Goal: Task Accomplishment & Management: Use online tool/utility

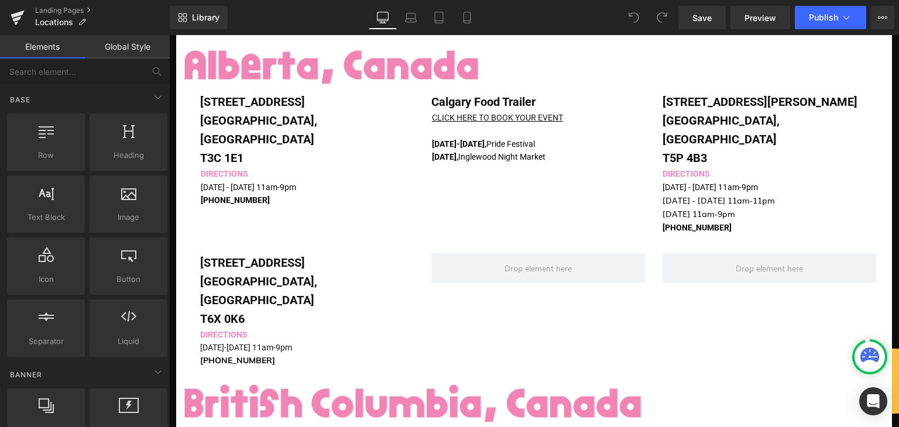
scroll to position [176, 0]
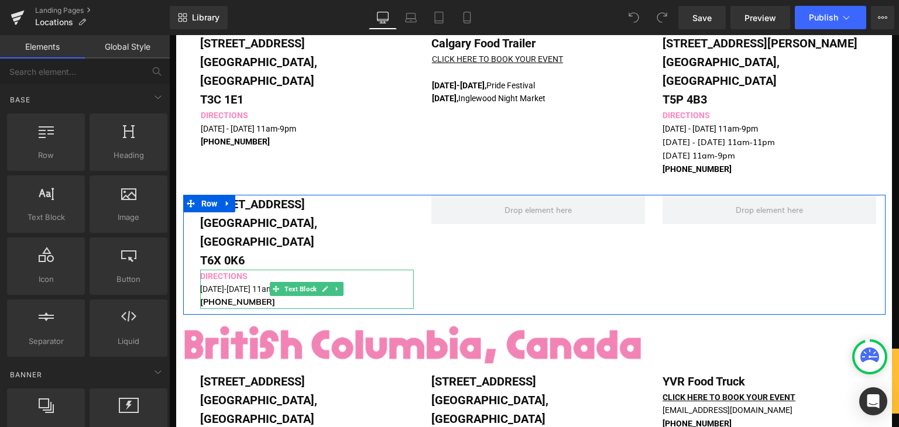
click at [229, 297] on span "[PHONE_NUMBER]" at bounding box center [237, 302] width 75 height 11
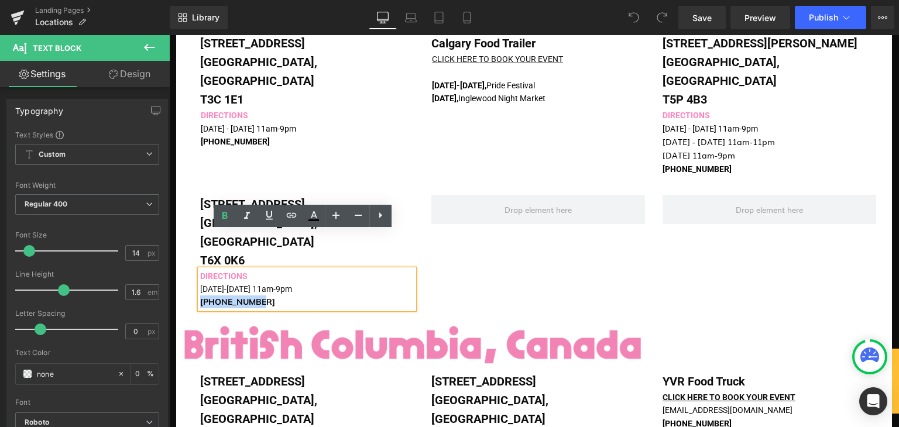
drag, startPoint x: 245, startPoint y: 263, endPoint x: 197, endPoint y: 260, distance: 48.7
click at [200, 297] on span "[PHONE_NUMBER]" at bounding box center [237, 302] width 75 height 11
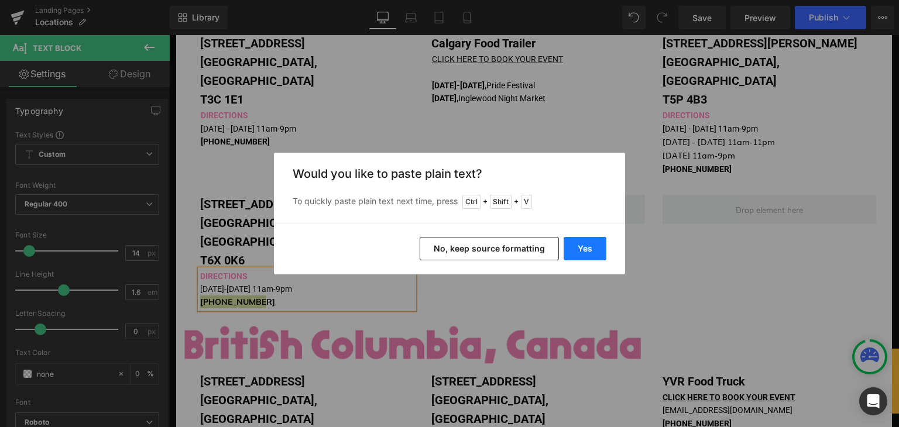
click at [580, 248] on button "Yes" at bounding box center [585, 248] width 43 height 23
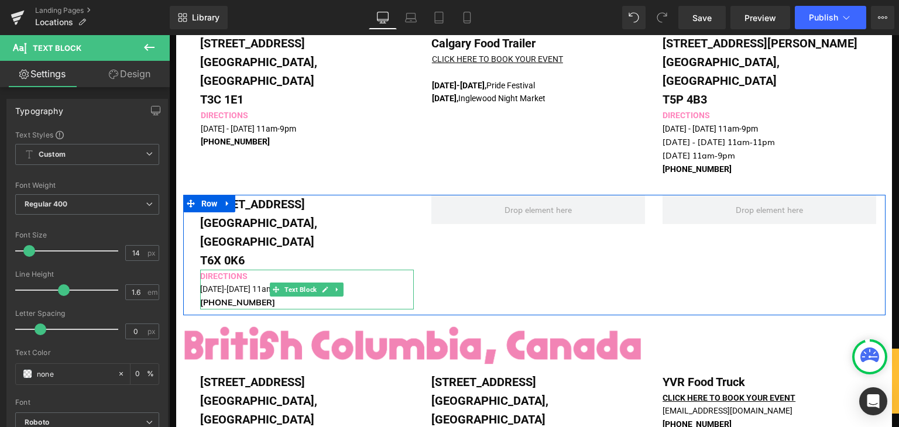
click at [213, 297] on b "[PHONE_NUMBER]" at bounding box center [237, 302] width 75 height 11
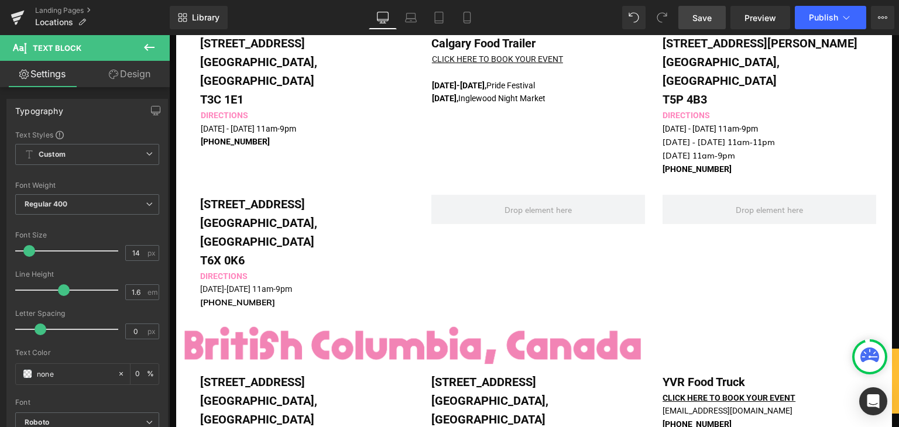
click at [713, 21] on link "Save" at bounding box center [701, 17] width 47 height 23
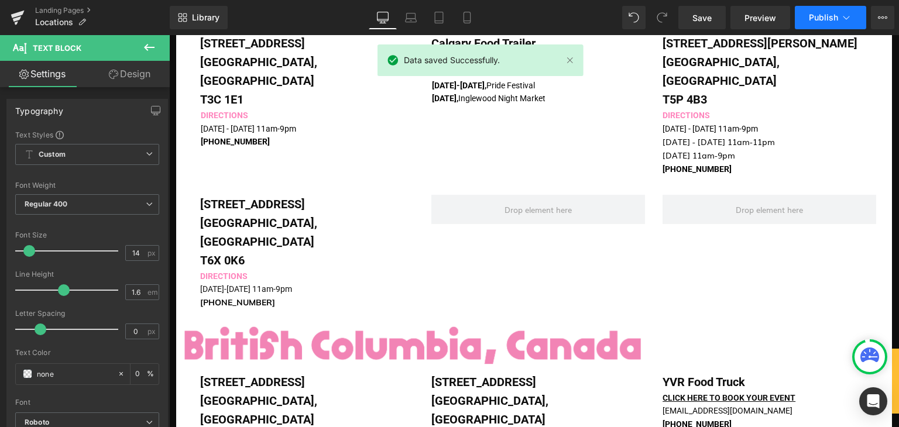
click at [824, 13] on span "Publish" at bounding box center [823, 17] width 29 height 9
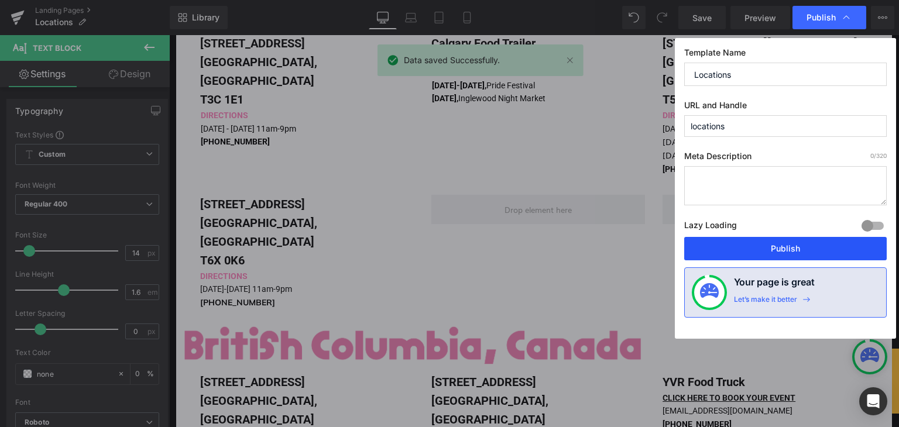
click at [759, 247] on button "Publish" at bounding box center [785, 248] width 202 height 23
